Goal: Task Accomplishment & Management: Manage account settings

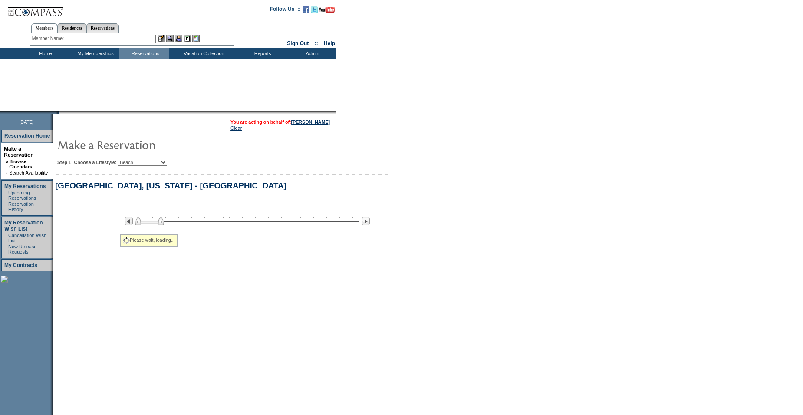
select select "Beach"
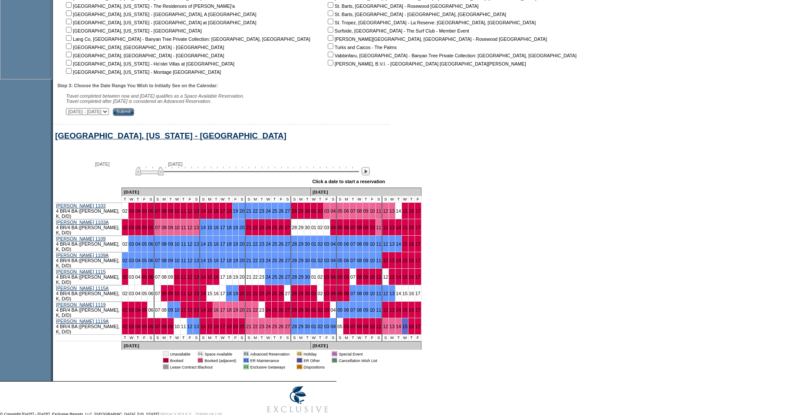
scroll to position [354, 0]
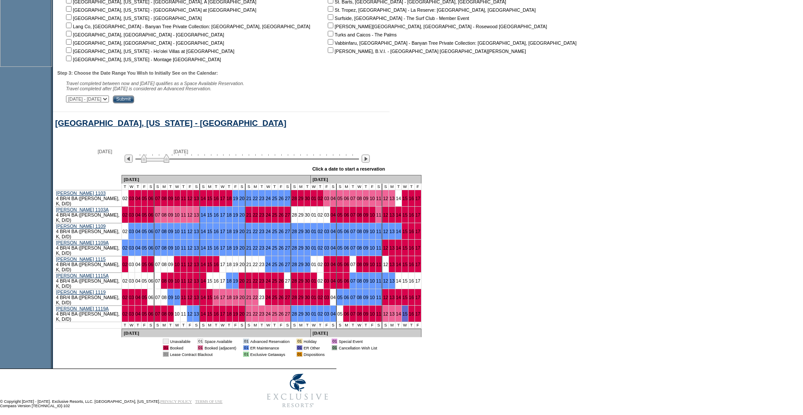
drag, startPoint x: 165, startPoint y: 166, endPoint x: 171, endPoint y: 166, distance: 5.6
click at [169, 163] on img at bounding box center [155, 158] width 28 height 9
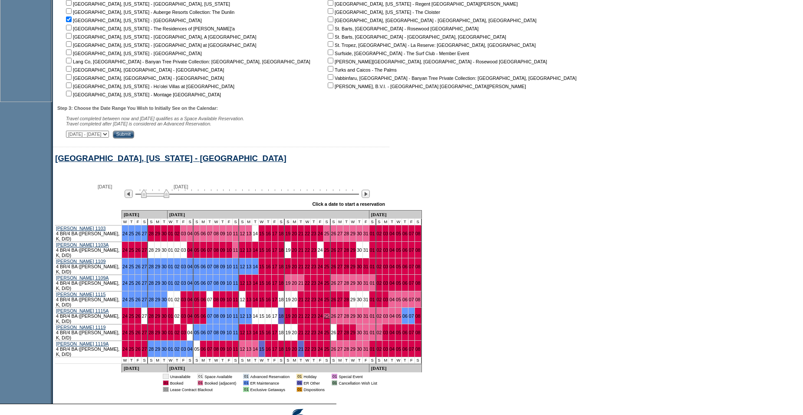
scroll to position [327, 0]
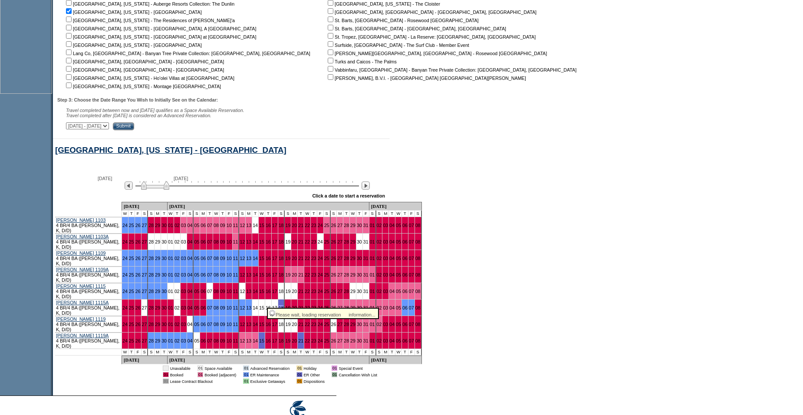
click at [279, 305] on link "18" at bounding box center [281, 307] width 5 height 5
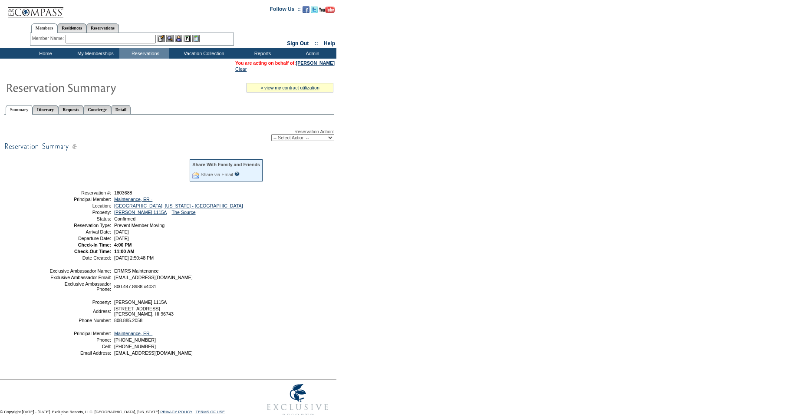
drag, startPoint x: 282, startPoint y: 140, endPoint x: 283, endPoint y: 145, distance: 4.8
click at [282, 140] on select "-- Select Action -- Modify Reservation Dates Modify Reservation Cost Modify Occ…" at bounding box center [302, 137] width 63 height 7
select select "CancelRes"
click at [271, 136] on select "-- Select Action -- Modify Reservation Dates Modify Reservation Cost Modify Occ…" at bounding box center [302, 137] width 63 height 7
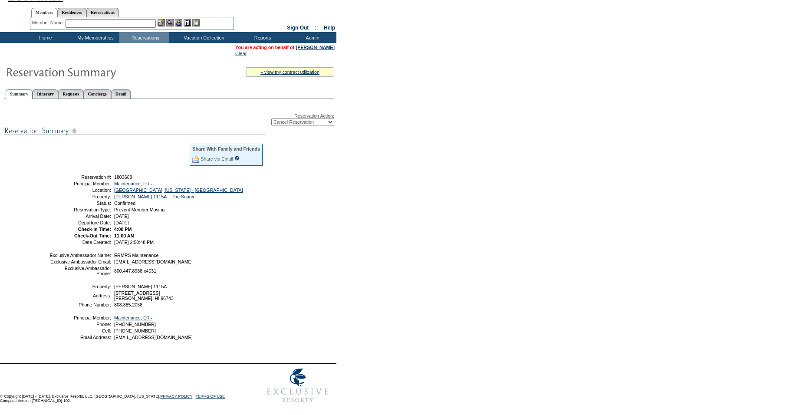
scroll to position [43, 0]
